Goal: Information Seeking & Learning: Check status

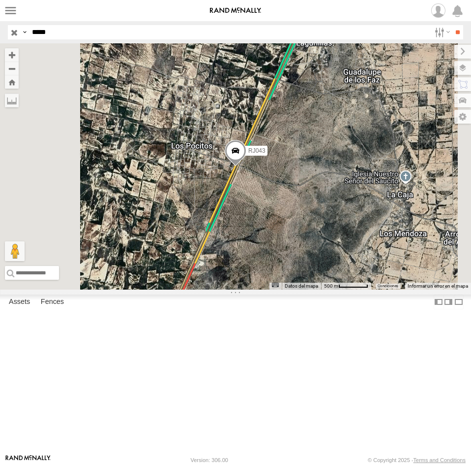
click at [92, 33] on input "*****" at bounding box center [229, 32] width 403 height 14
type input "*****"
click at [452, 25] on input "**" at bounding box center [457, 32] width 11 height 14
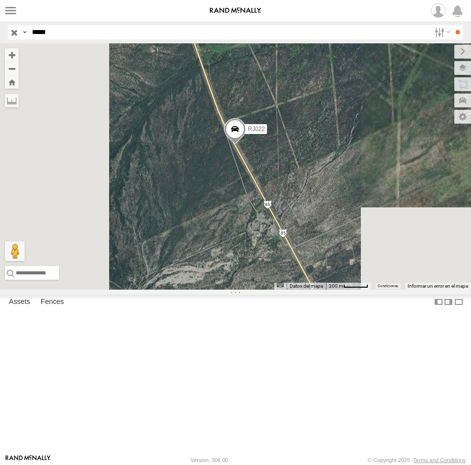
click at [246, 145] on span at bounding box center [235, 131] width 22 height 27
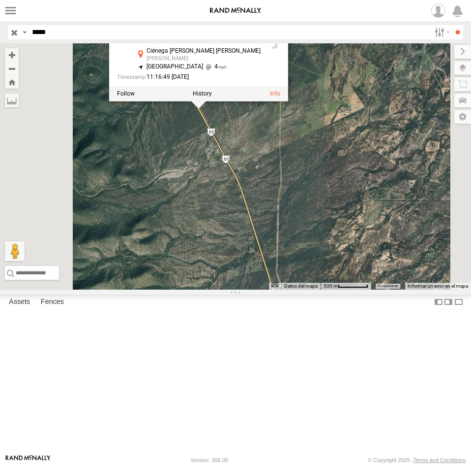
drag, startPoint x: 373, startPoint y: 350, endPoint x: 341, endPoint y: 269, distance: 87.1
click at [341, 269] on div "RJ022 RJ022 100 LOGISTICS Ciénega [PERSON_NAME] [PERSON_NAME] [PERSON_NAME] 26.…" at bounding box center [235, 166] width 471 height 246
drag, startPoint x: 319, startPoint y: 199, endPoint x: 308, endPoint y: 131, distance: 68.5
click at [308, 132] on div "RJ022 RJ022 100 LOGISTICS Ciénega [PERSON_NAME] [PERSON_NAME] [PERSON_NAME] 26.…" at bounding box center [235, 166] width 471 height 246
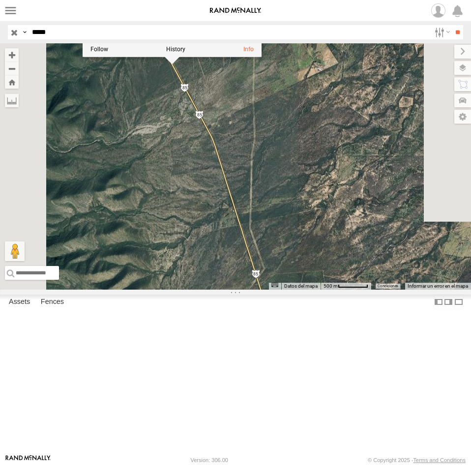
drag, startPoint x: 426, startPoint y: 343, endPoint x: 375, endPoint y: 338, distance: 50.9
click at [422, 289] on div "RJ022 RJ022 100 LOGISTICS Ciénega [PERSON_NAME] [PERSON_NAME] [PERSON_NAME] 26.…" at bounding box center [235, 166] width 471 height 246
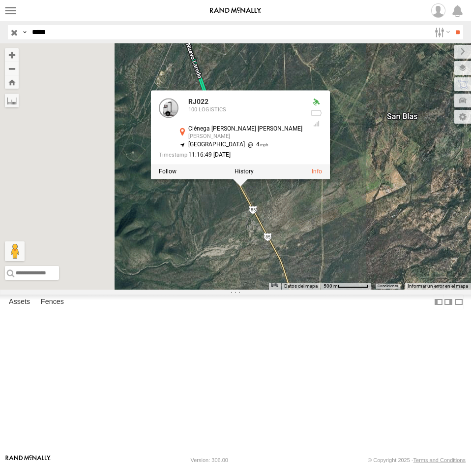
drag, startPoint x: 341, startPoint y: 288, endPoint x: 397, endPoint y: 342, distance: 77.6
click at [397, 289] on div "RJ022 RJ022 100 LOGISTICS Ciénega [PERSON_NAME] [PERSON_NAME] [PERSON_NAME] 26.…" at bounding box center [235, 166] width 471 height 246
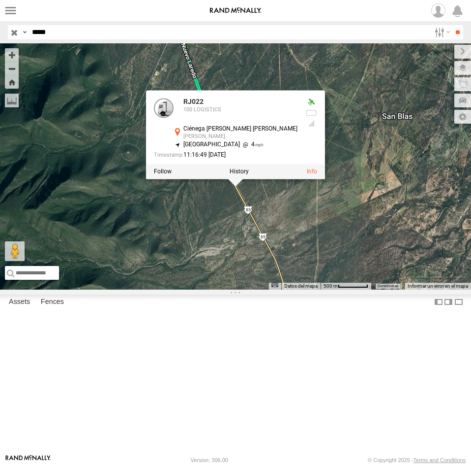
drag, startPoint x: 301, startPoint y: 125, endPoint x: 283, endPoint y: 98, distance: 31.8
click at [283, 99] on div "RJ022 RJ022 100 LOGISTICS Ciénega [PERSON_NAME] [PERSON_NAME] [PERSON_NAME] 26.…" at bounding box center [235, 166] width 471 height 246
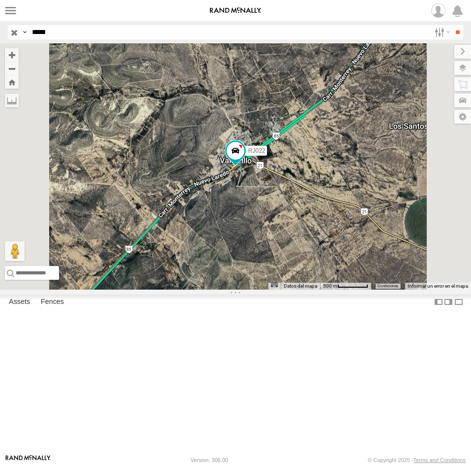
click at [360, 254] on div "RJ022 Cargando..." at bounding box center [235, 166] width 471 height 246
click at [245, 159] on span at bounding box center [236, 151] width 18 height 18
